Goal: Information Seeking & Learning: Understand process/instructions

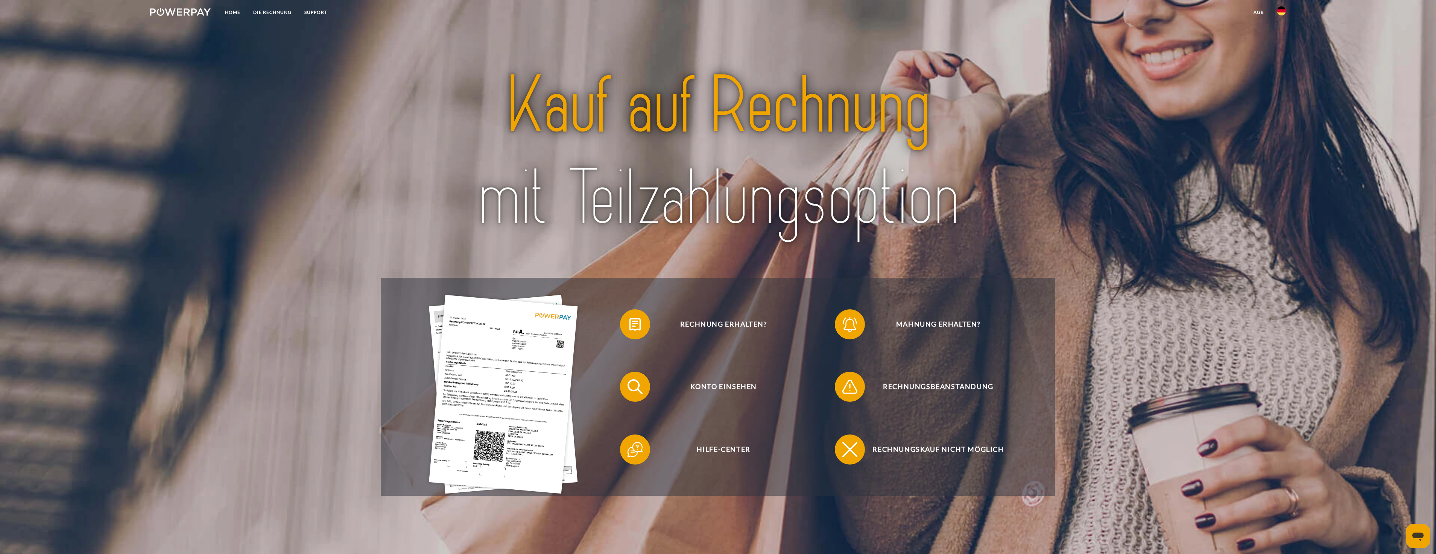
click at [1281, 14] on img at bounding box center [1281, 10] width 9 height 9
click at [1282, 34] on img at bounding box center [1281, 35] width 9 height 9
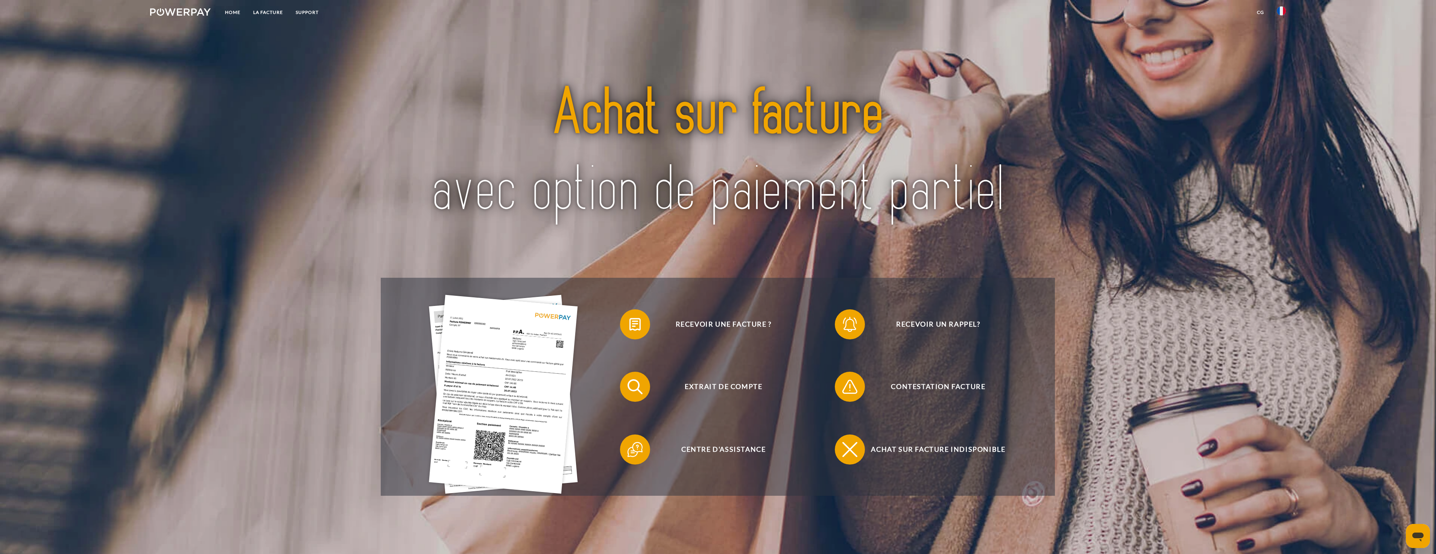
click at [1279, 13] on img at bounding box center [1281, 10] width 9 height 9
click at [1281, 37] on img at bounding box center [1281, 35] width 9 height 9
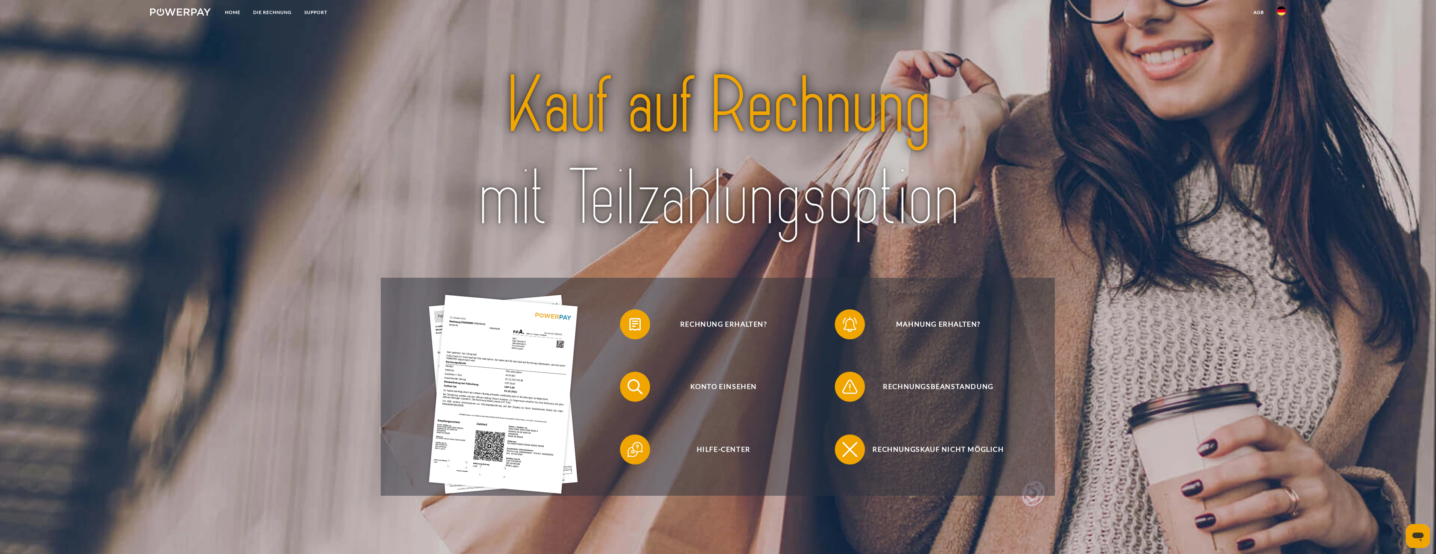
drag, startPoint x: 902, startPoint y: 202, endPoint x: 1178, endPoint y: 221, distance: 277.4
click at [1178, 221] on div "Rechnung erhalten? Mahnung erhalten? Konto einsehen" at bounding box center [718, 262] width 1149 height 469
click at [718, 386] on span "Voir le compte" at bounding box center [723, 387] width 184 height 30
click at [311, 12] on link "SUPPORT" at bounding box center [316, 13] width 36 height 14
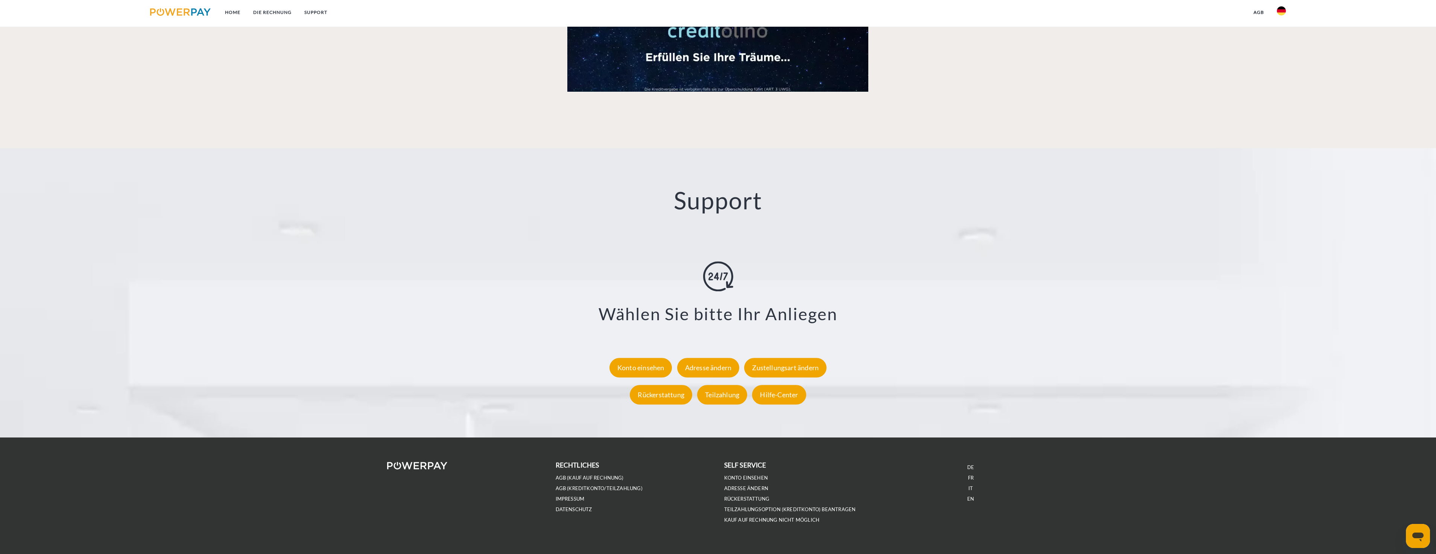
scroll to position [1254, 0]
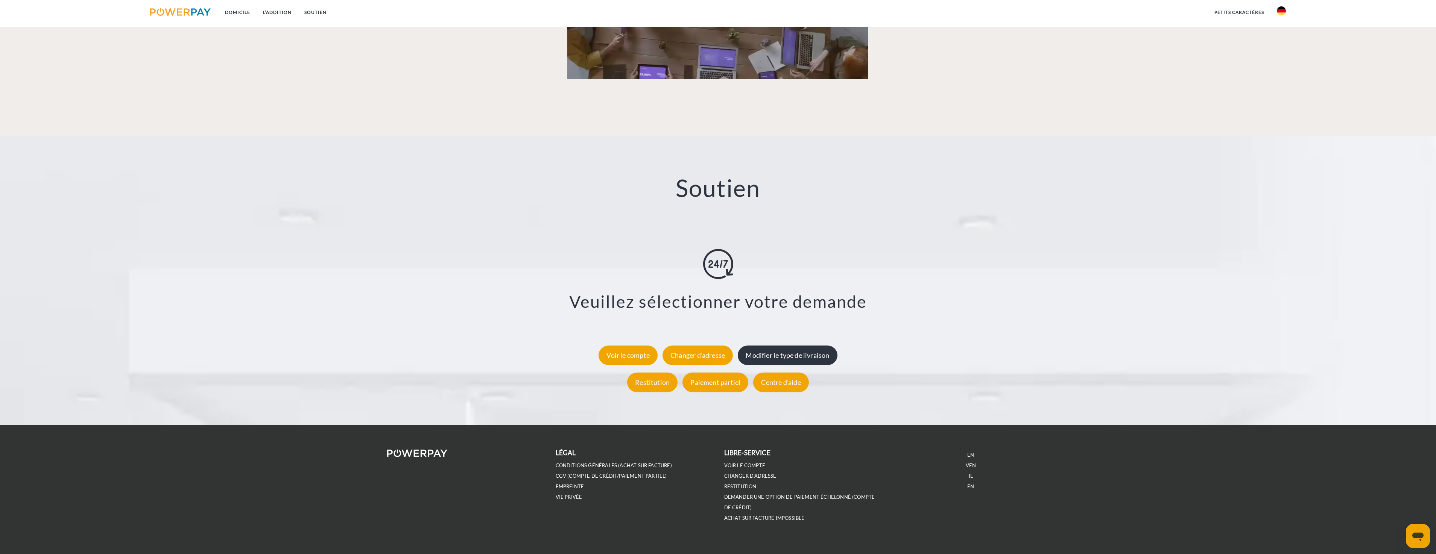
click at [790, 354] on div "Modifier le type de livraison" at bounding box center [787, 356] width 99 height 20
click at [780, 382] on div "Centre d’aide" at bounding box center [780, 383] width 55 height 20
